Goal: Task Accomplishment & Management: Manage account settings

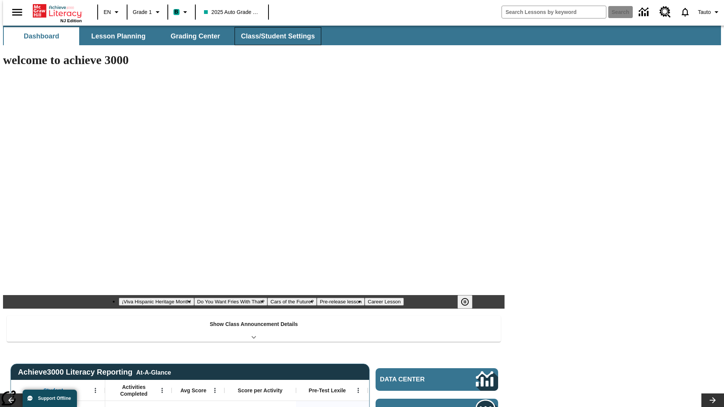
click at [274, 36] on button "Class/Student Settings" at bounding box center [278, 36] width 87 height 18
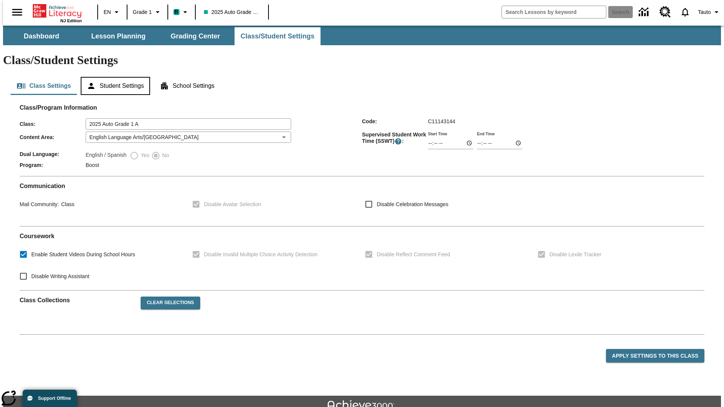
click at [113, 77] on button "Student Settings" at bounding box center [115, 86] width 69 height 18
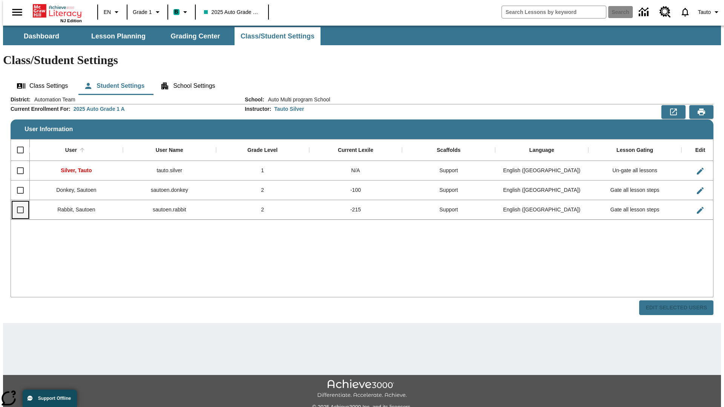
click at [17, 202] on input "Select row" at bounding box center [20, 210] width 16 height 16
checkbox input "true"
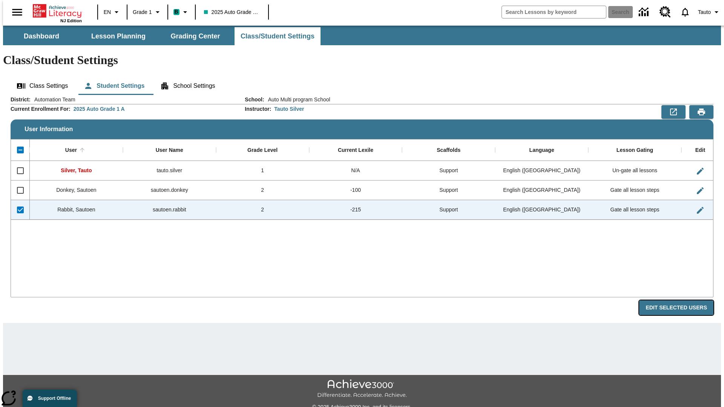
click at [682, 301] on button "Edit Selected Users" at bounding box center [676, 308] width 74 height 15
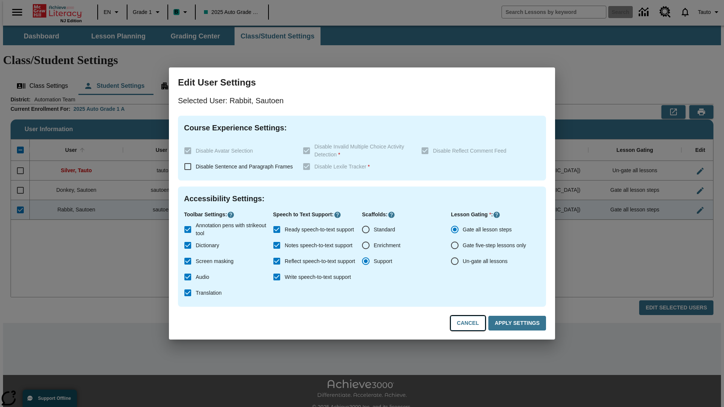
click at [471, 324] on button "Cancel" at bounding box center [468, 323] width 35 height 15
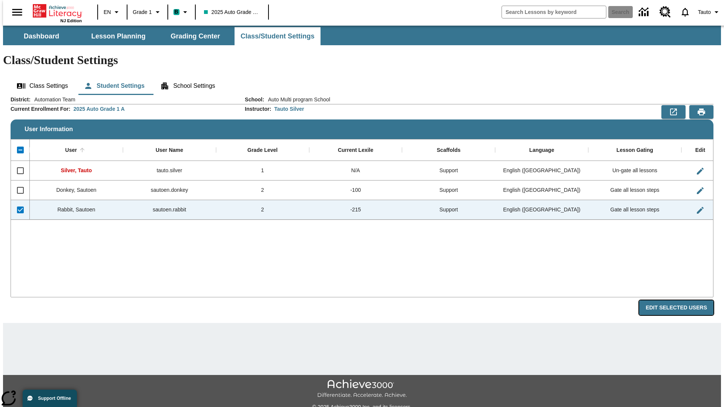
click at [682, 301] on button "Edit Selected Users" at bounding box center [676, 308] width 74 height 15
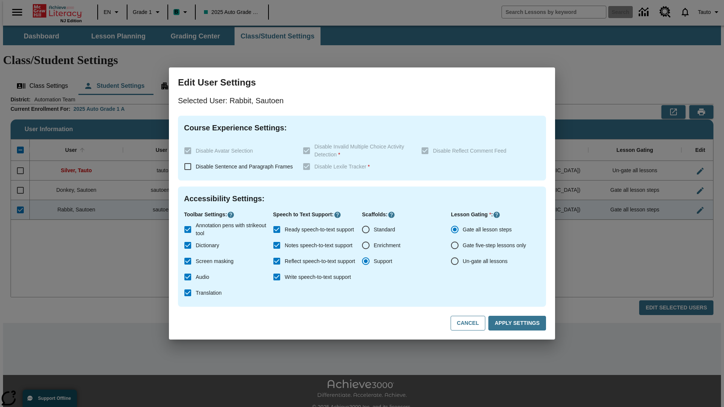
click at [277, 230] on input "Ready speech-to-text support" at bounding box center [277, 230] width 16 height 16
checkbox input "false"
click at [518, 324] on button "Apply Settings" at bounding box center [517, 323] width 58 height 15
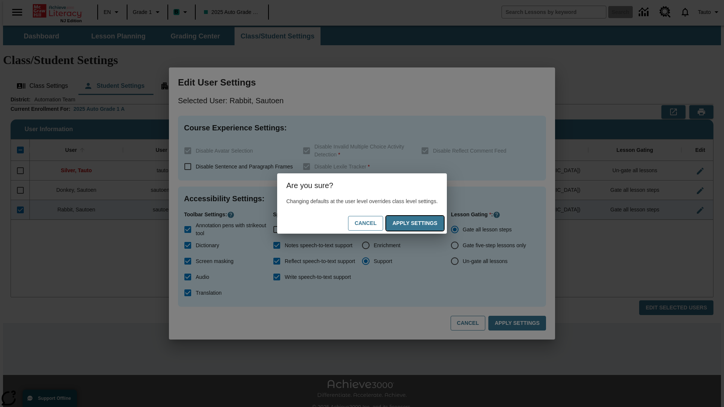
click at [422, 223] on button "Apply Settings" at bounding box center [415, 223] width 58 height 15
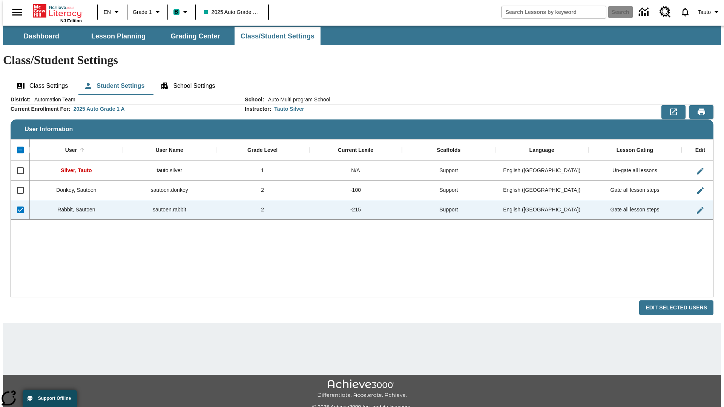
checkbox input "false"
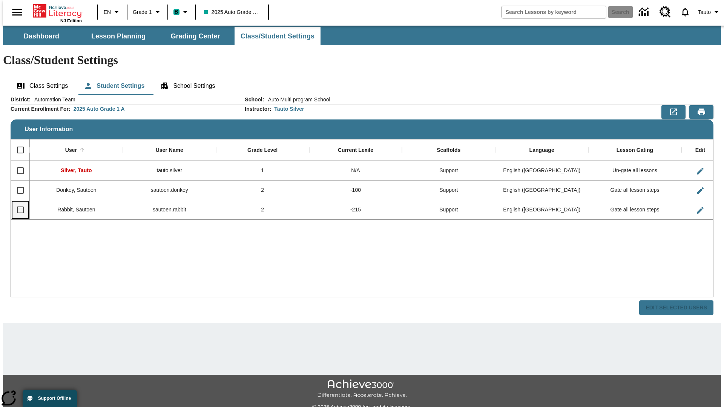
click at [17, 202] on input "Select row" at bounding box center [20, 210] width 16 height 16
checkbox input "true"
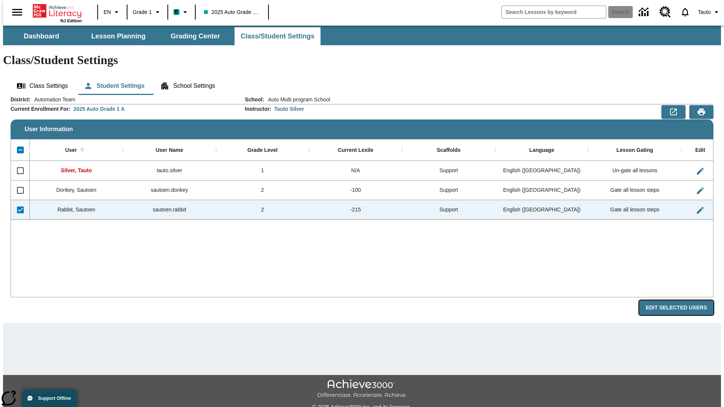
click at [682, 301] on button "Edit Selected Users" at bounding box center [676, 308] width 74 height 15
